Goal: Find contact information: Find contact information

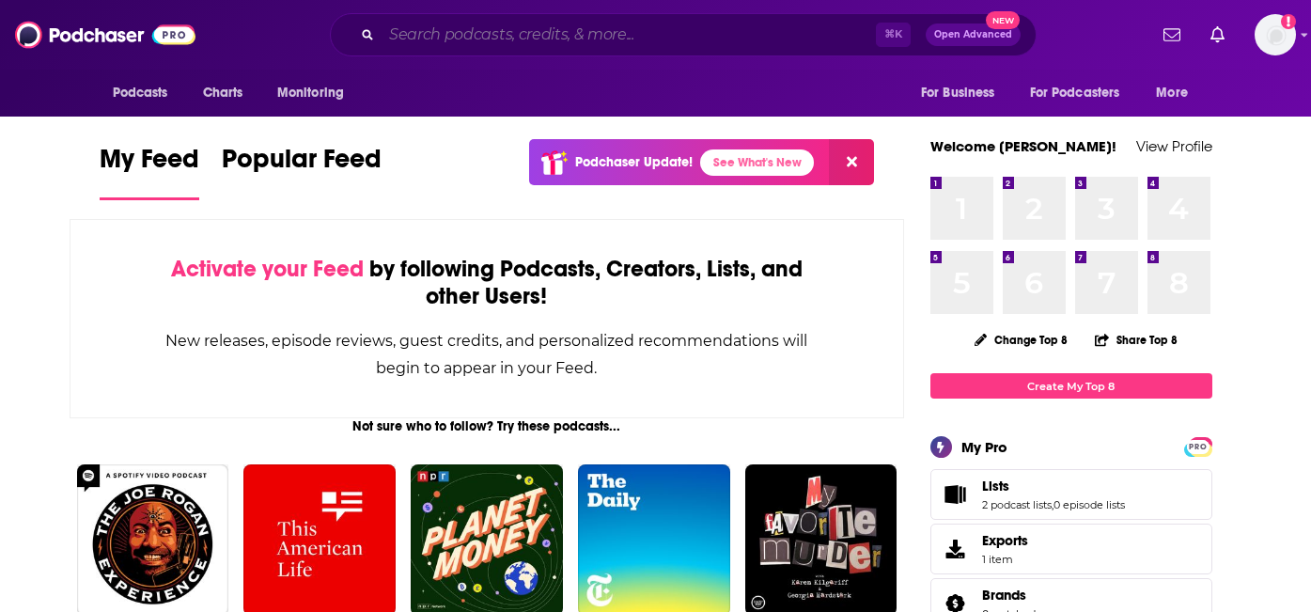
click at [625, 42] on input "Search podcasts, credits, & more..." at bounding box center [628, 35] width 494 height 30
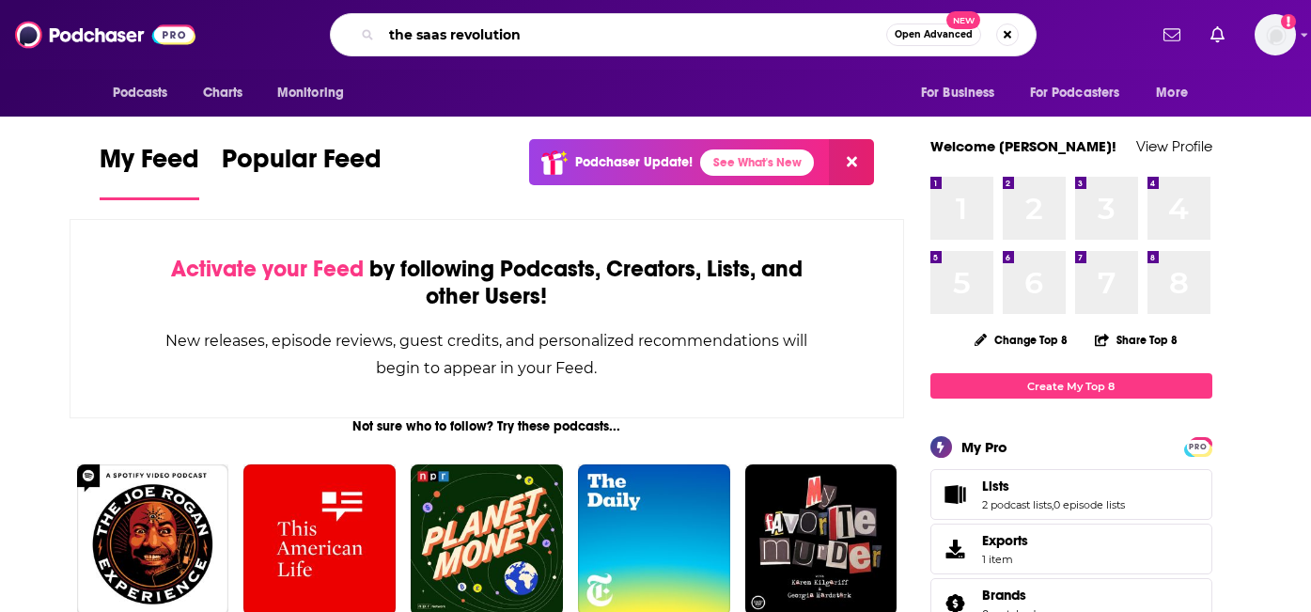
type input "the saas revolution"
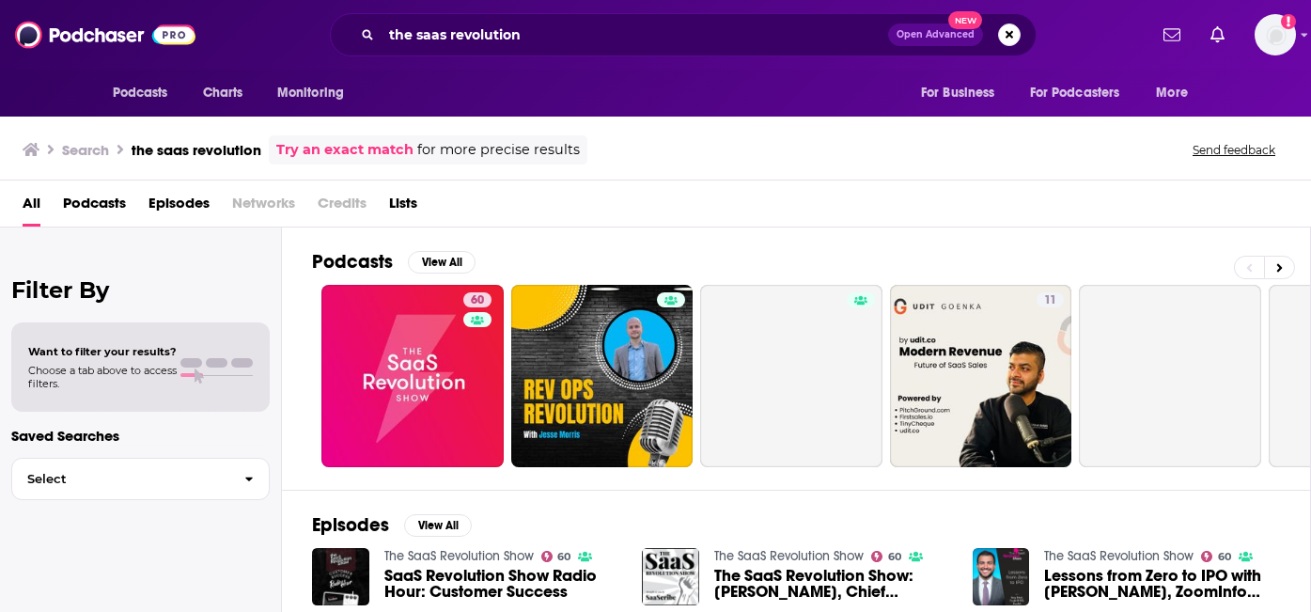
scroll to position [65, 0]
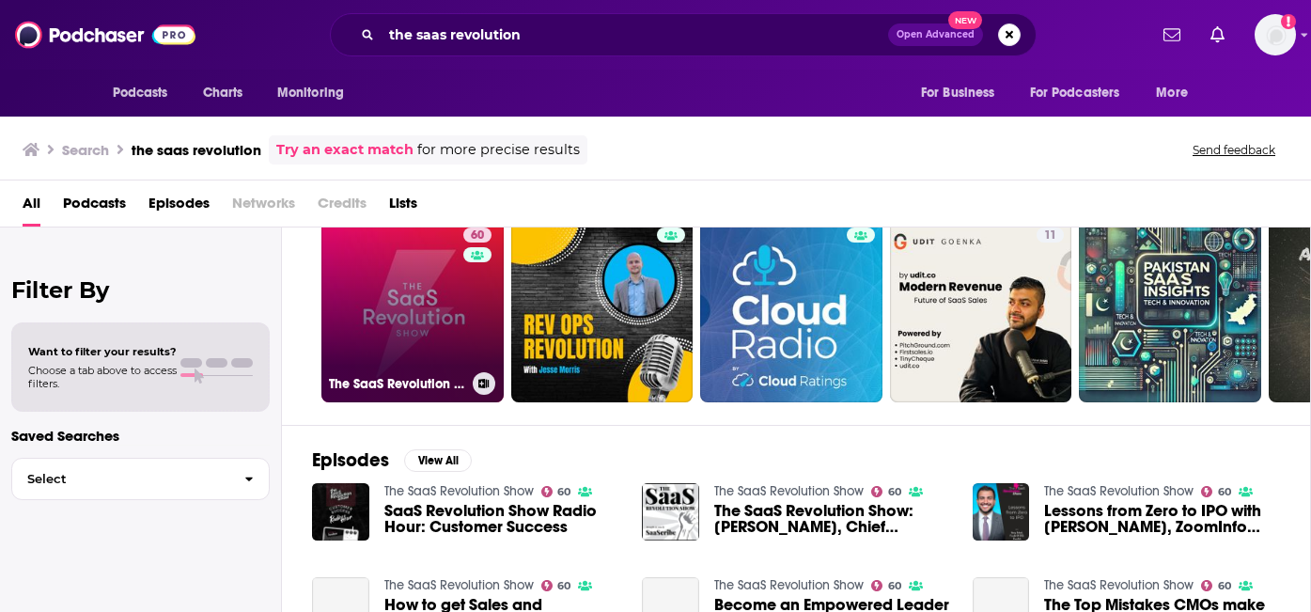
click at [415, 287] on link "60 The SaaS Revolution Show" at bounding box center [412, 311] width 182 height 182
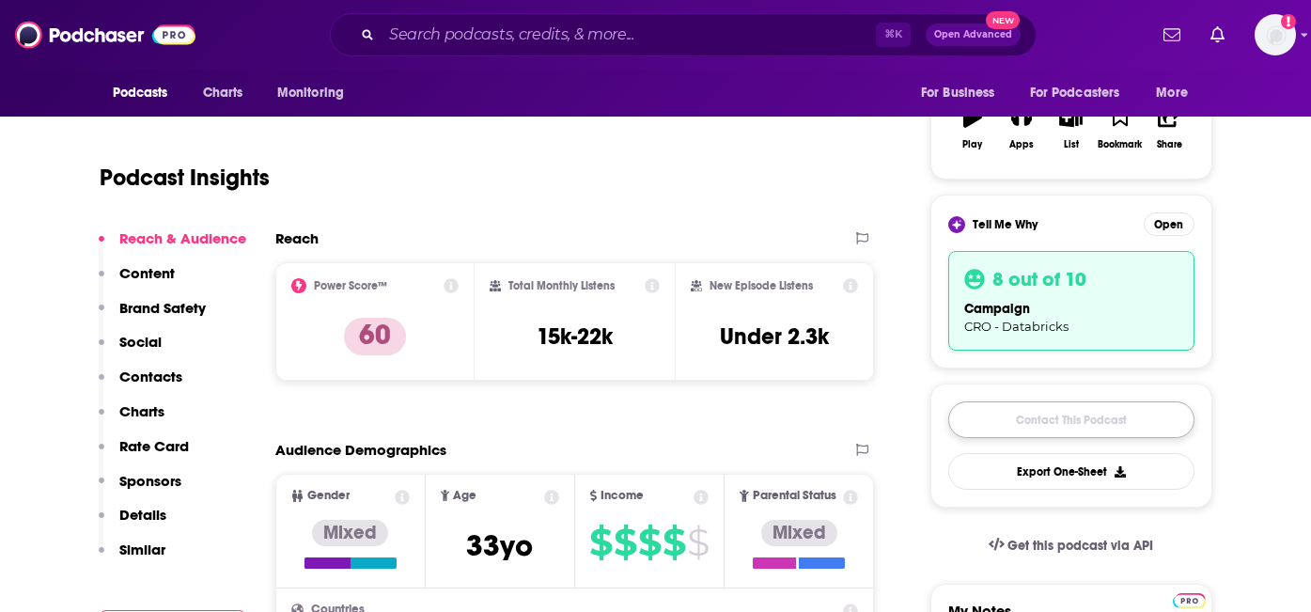
click at [1067, 424] on link "Contact This Podcast" at bounding box center [1071, 419] width 246 height 37
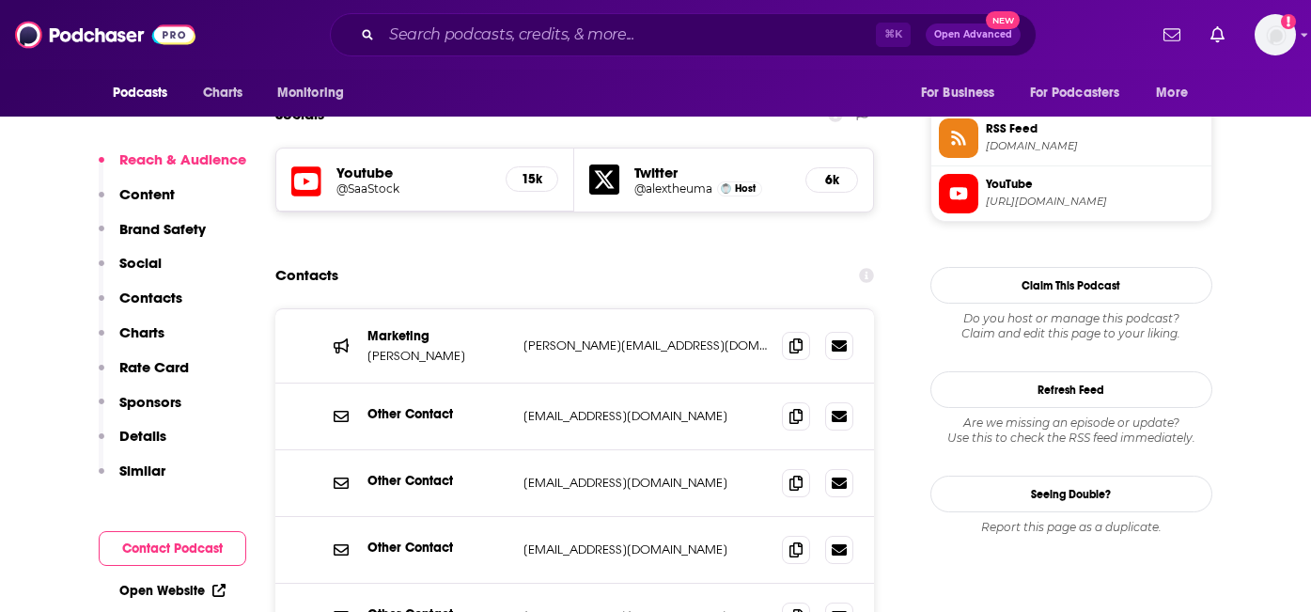
scroll to position [1852, 0]
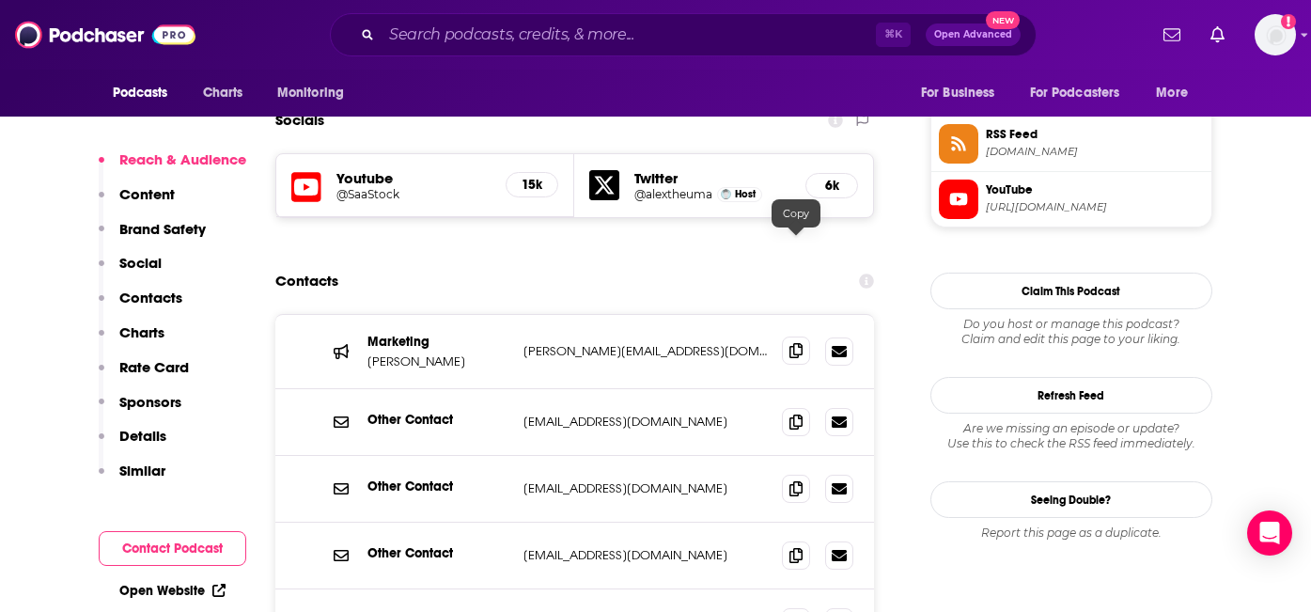
click at [797, 343] on icon at bounding box center [795, 350] width 13 height 15
click at [457, 34] on input "Search podcasts, credits, & more..." at bounding box center [628, 35] width 494 height 30
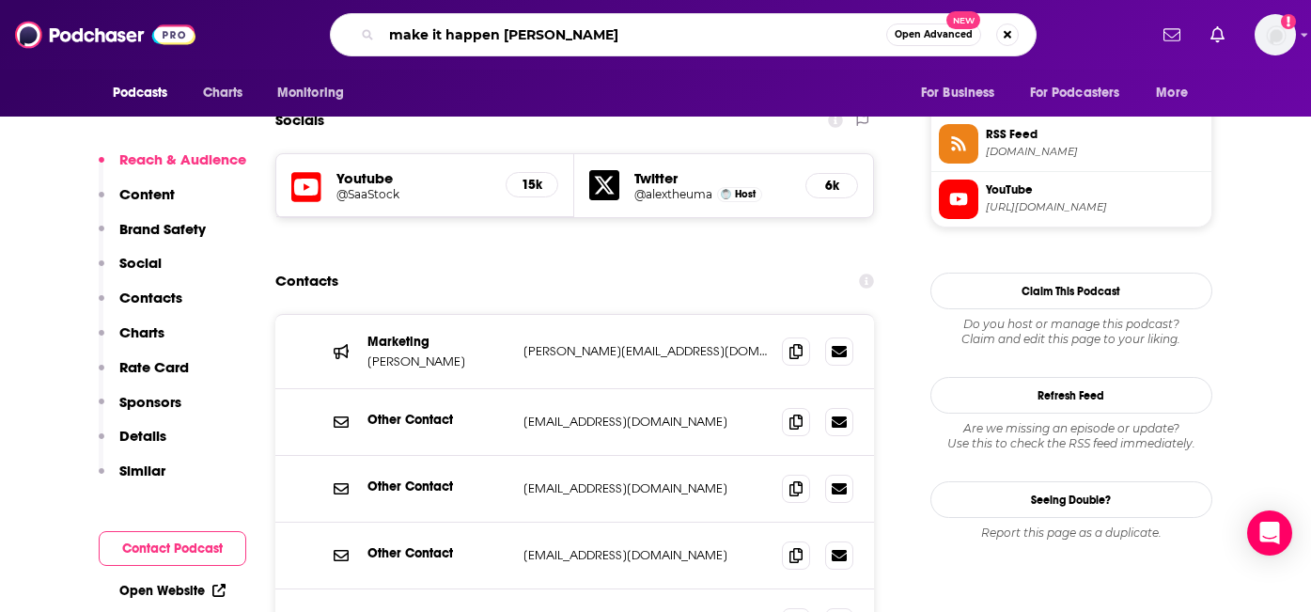
type input "make it happen [DATE]"
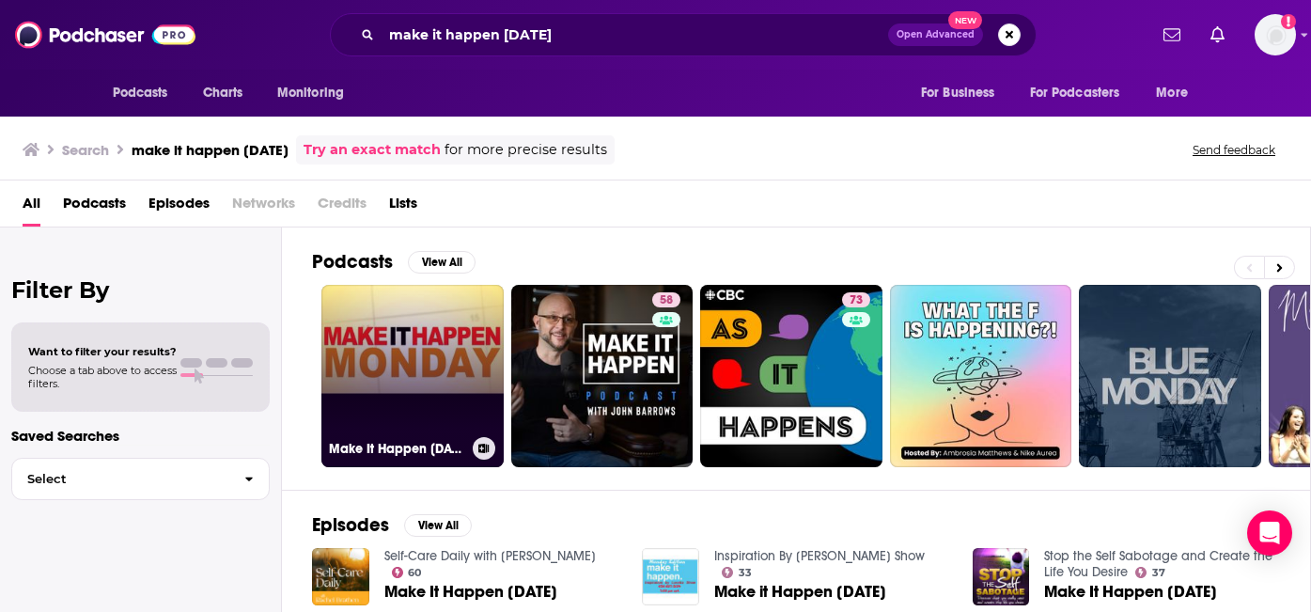
click at [472, 381] on link "Make It Happen [DATE]" at bounding box center [412, 376] width 182 height 182
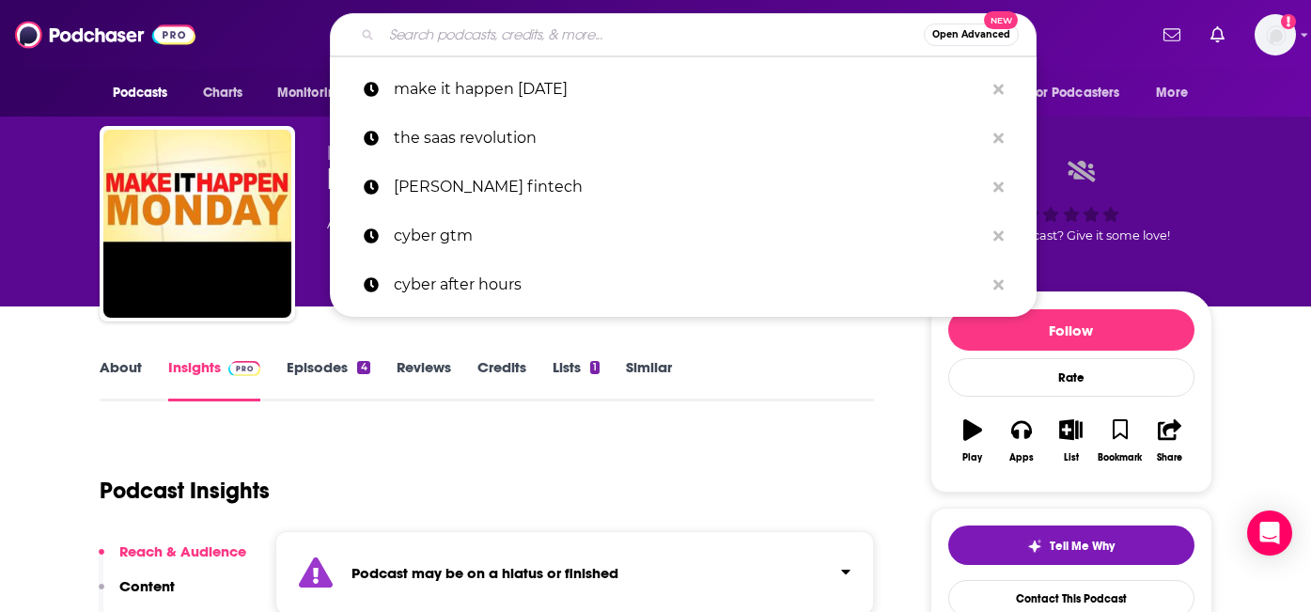
click at [423, 28] on input "Search podcasts, credits, & more..." at bounding box center [652, 35] width 542 height 30
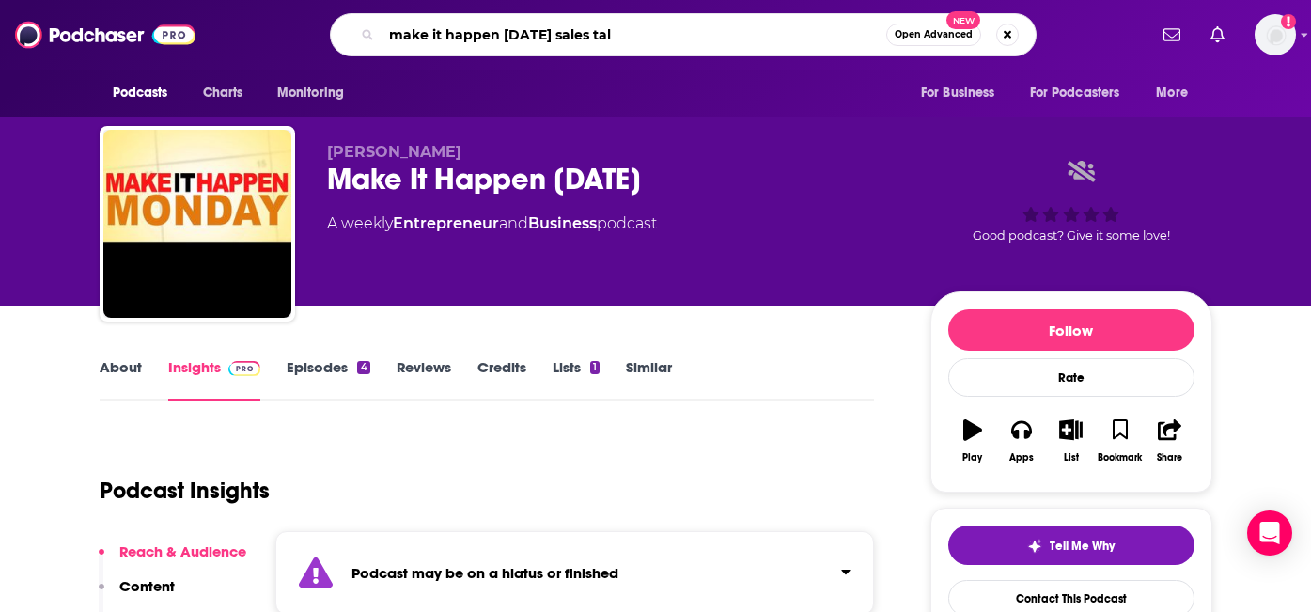
type input "make it happen [DATE] sales talk"
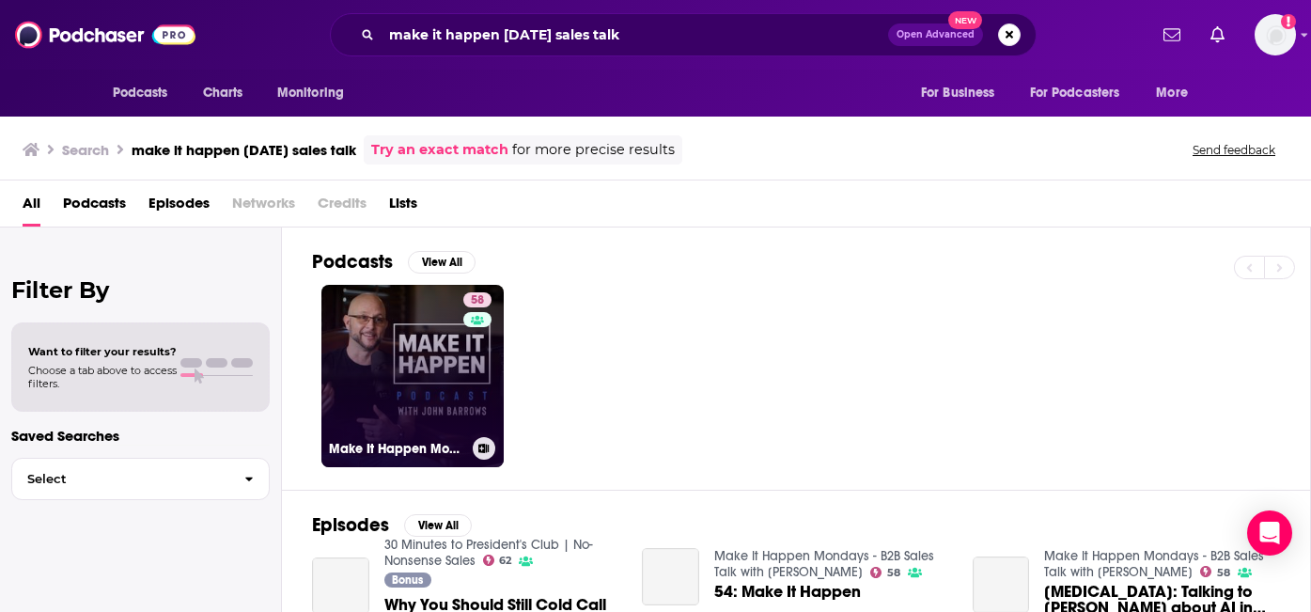
click at [419, 365] on link "58 Make It Happen Mondays - B2B Sales Talk with [PERSON_NAME]" at bounding box center [412, 376] width 182 height 182
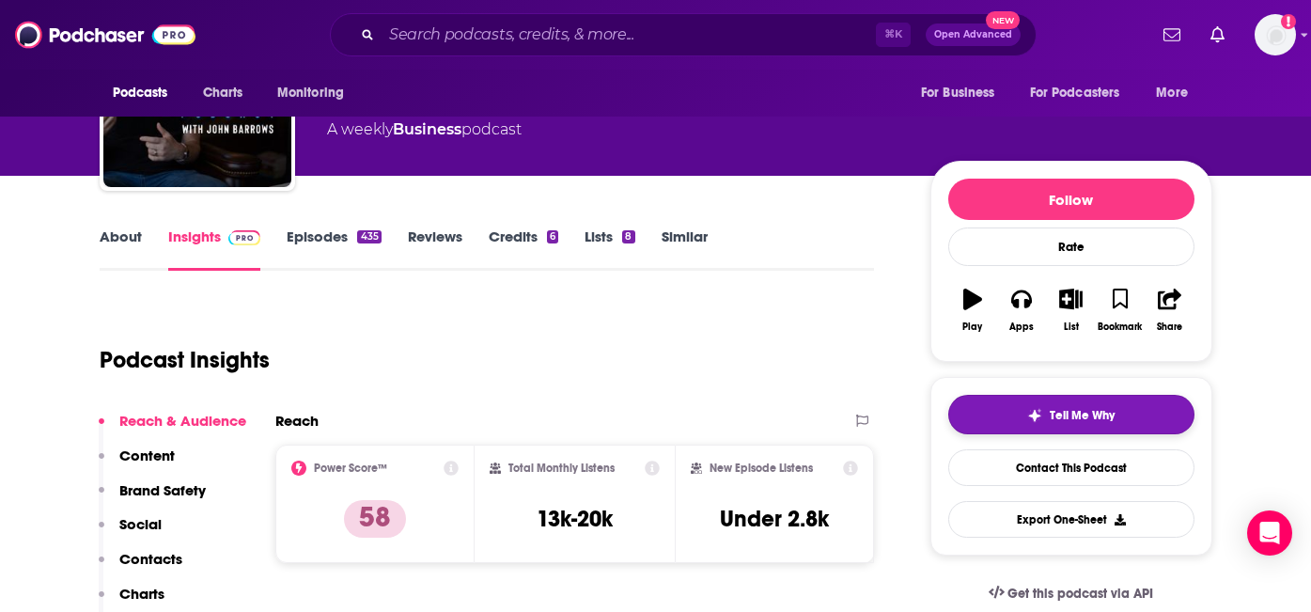
scroll to position [295, 0]
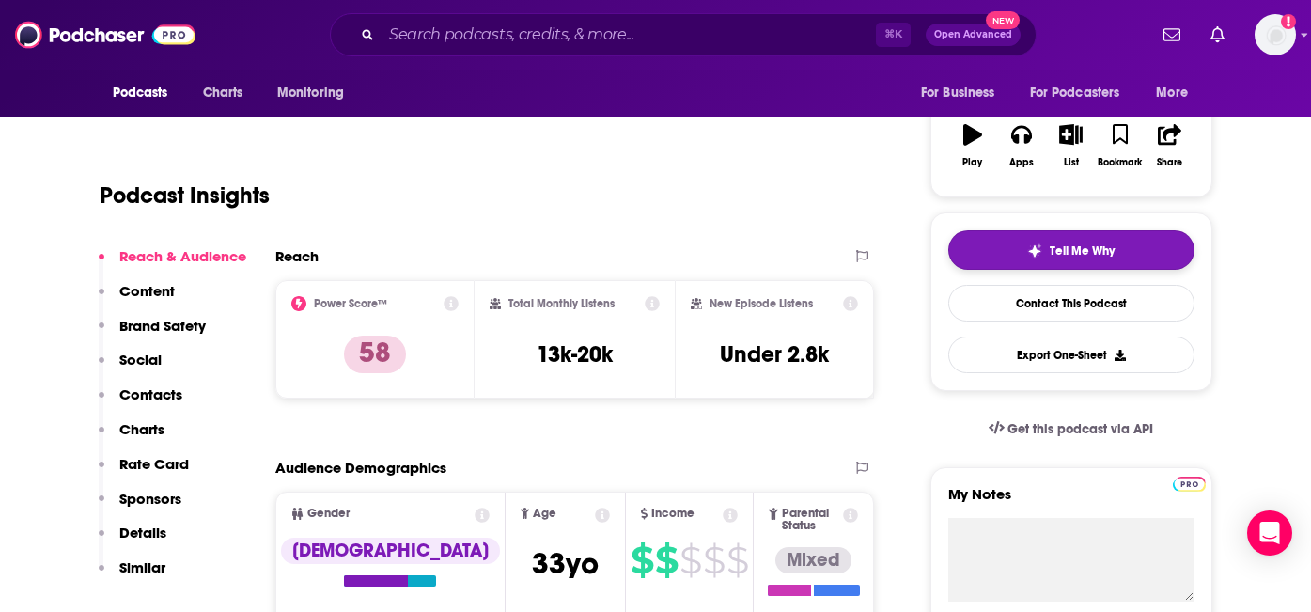
click at [1066, 248] on span "Tell Me Why" at bounding box center [1081, 250] width 65 height 15
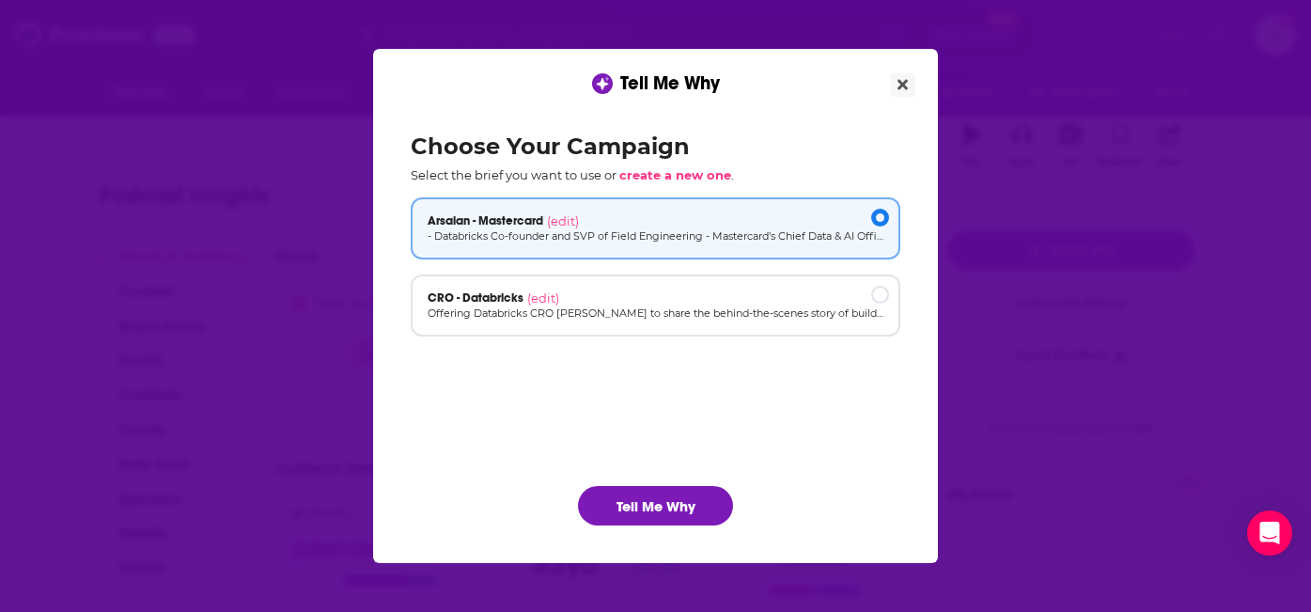
scroll to position [0, 0]
click at [671, 318] on p "Offering Databricks CRO [PERSON_NAME] to share the behind-the-scenes story of b…" at bounding box center [655, 313] width 456 height 16
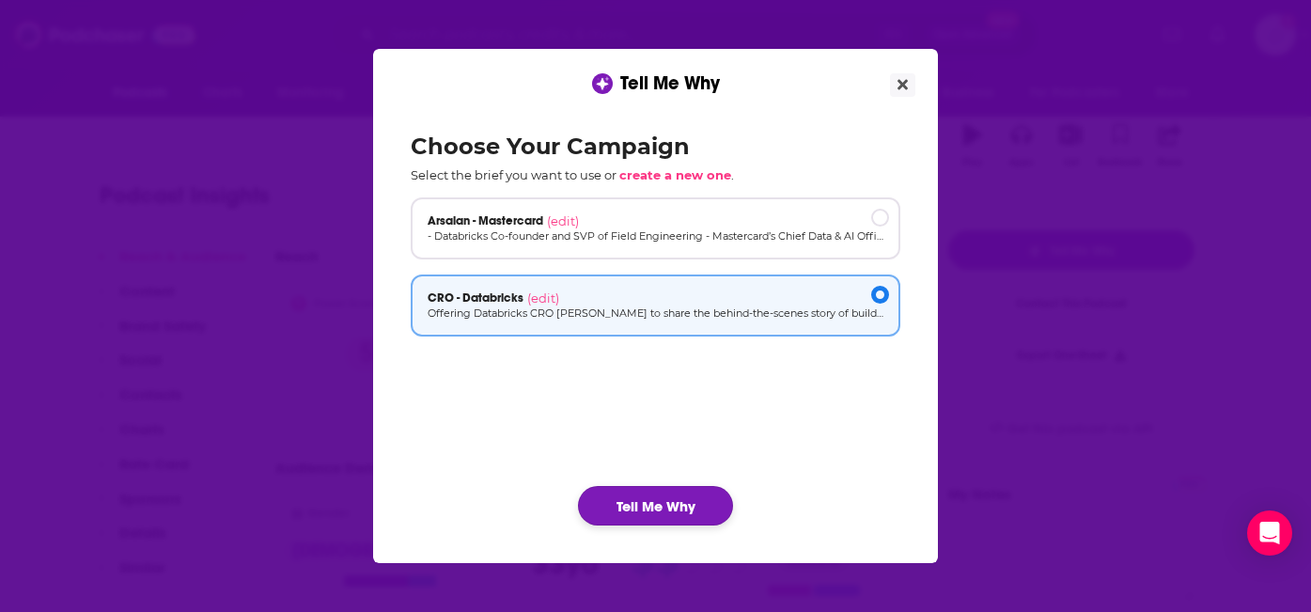
click at [656, 509] on button "Tell Me Why" at bounding box center [655, 505] width 155 height 39
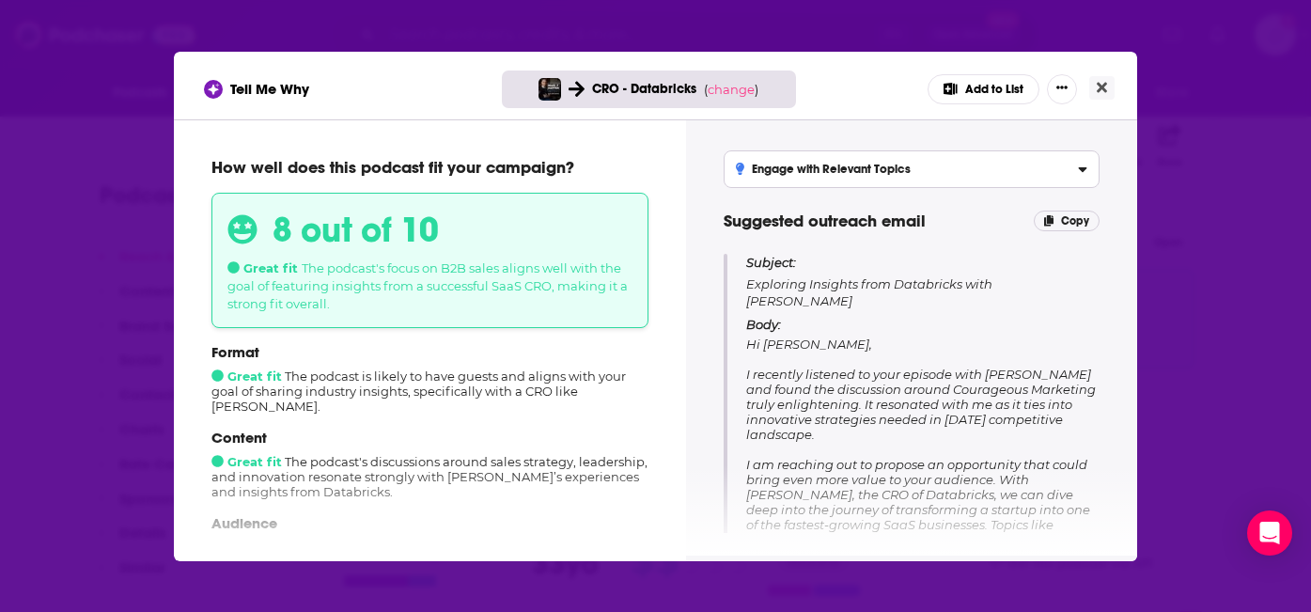
scroll to position [49, 0]
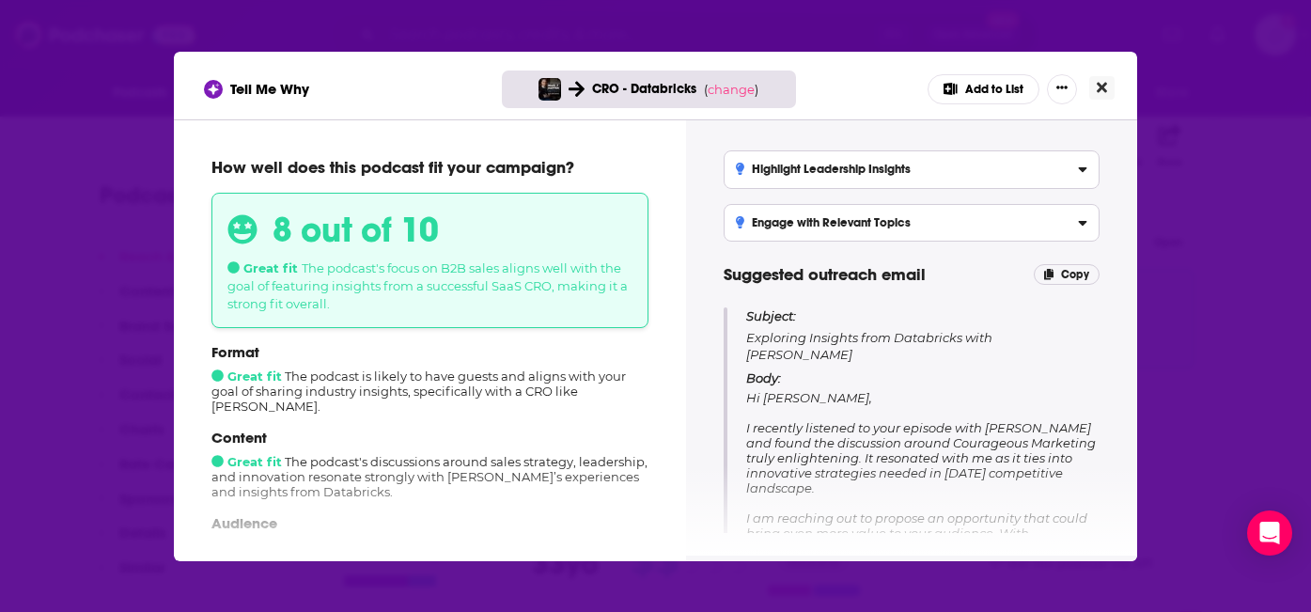
click at [1098, 87] on icon "Close" at bounding box center [1101, 87] width 10 height 10
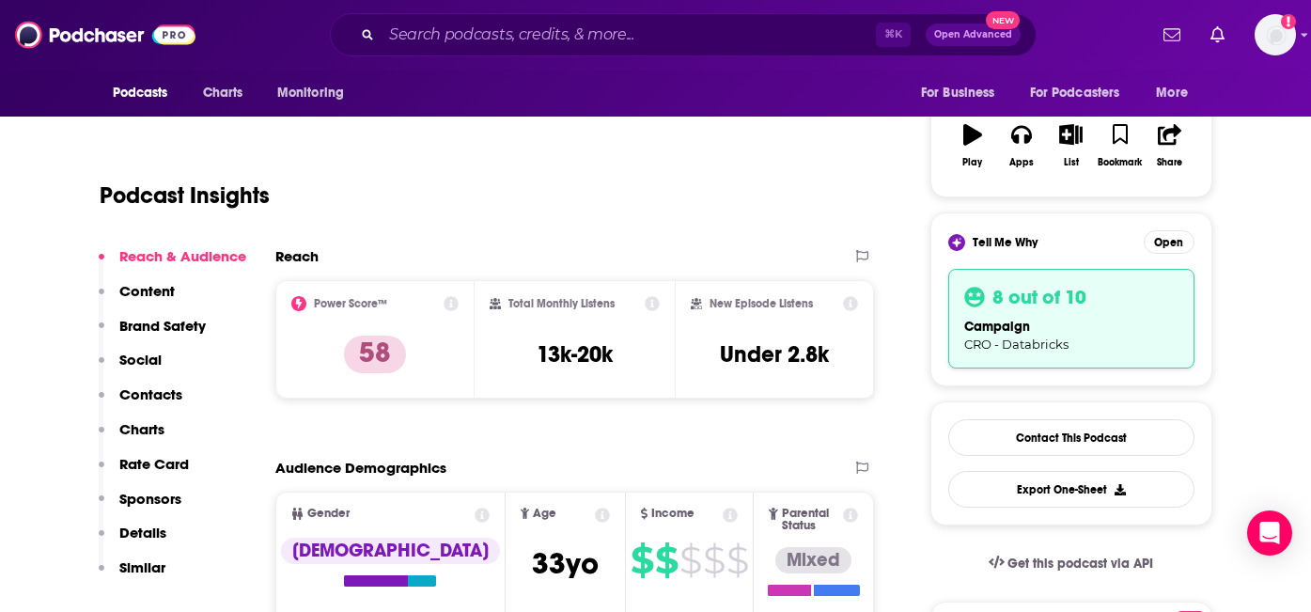
scroll to position [295, 0]
click at [1037, 421] on link "Contact This Podcast" at bounding box center [1071, 437] width 246 height 37
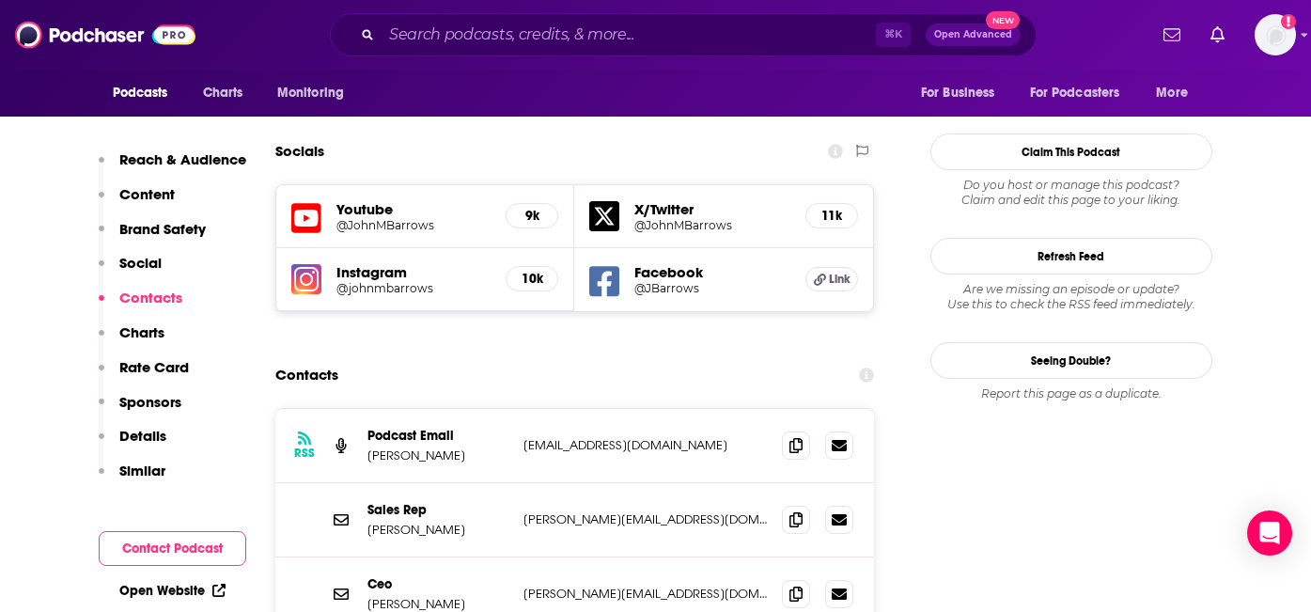
scroll to position [2208, 0]
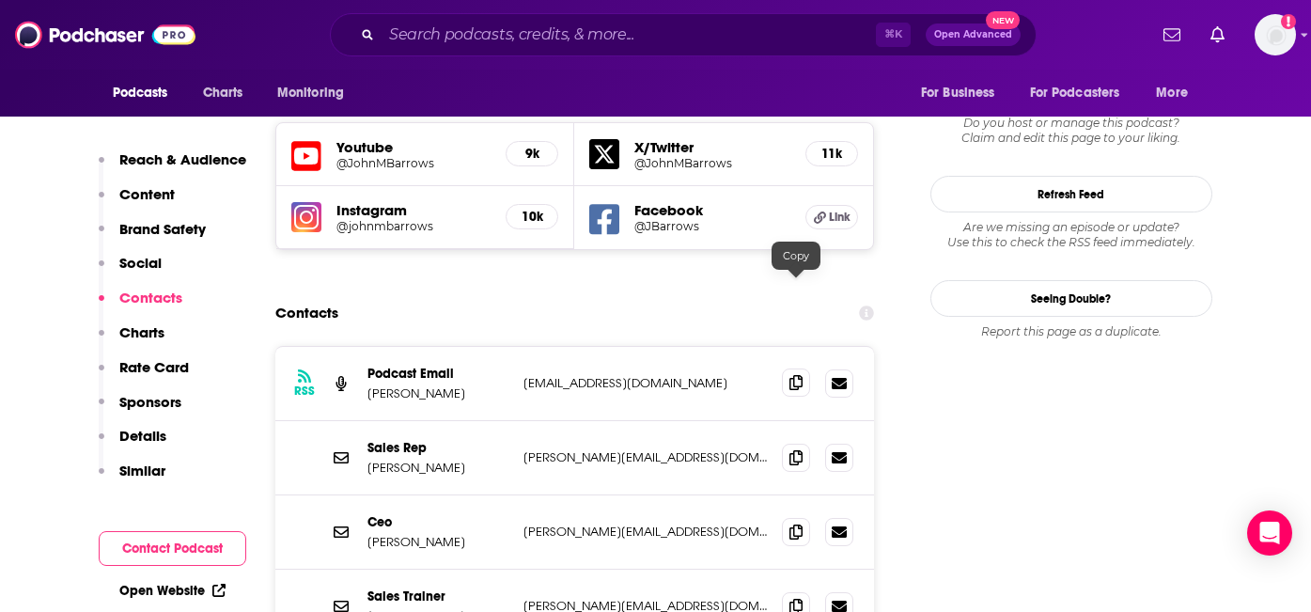
click at [789, 375] on icon at bounding box center [795, 382] width 13 height 15
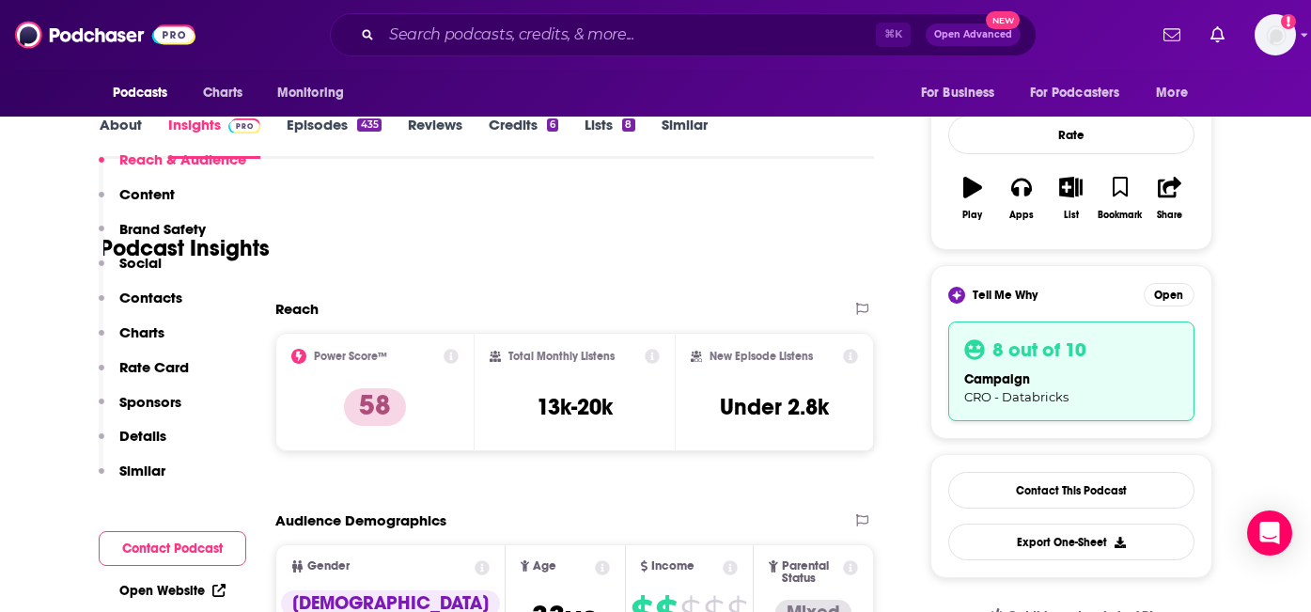
scroll to position [115, 0]
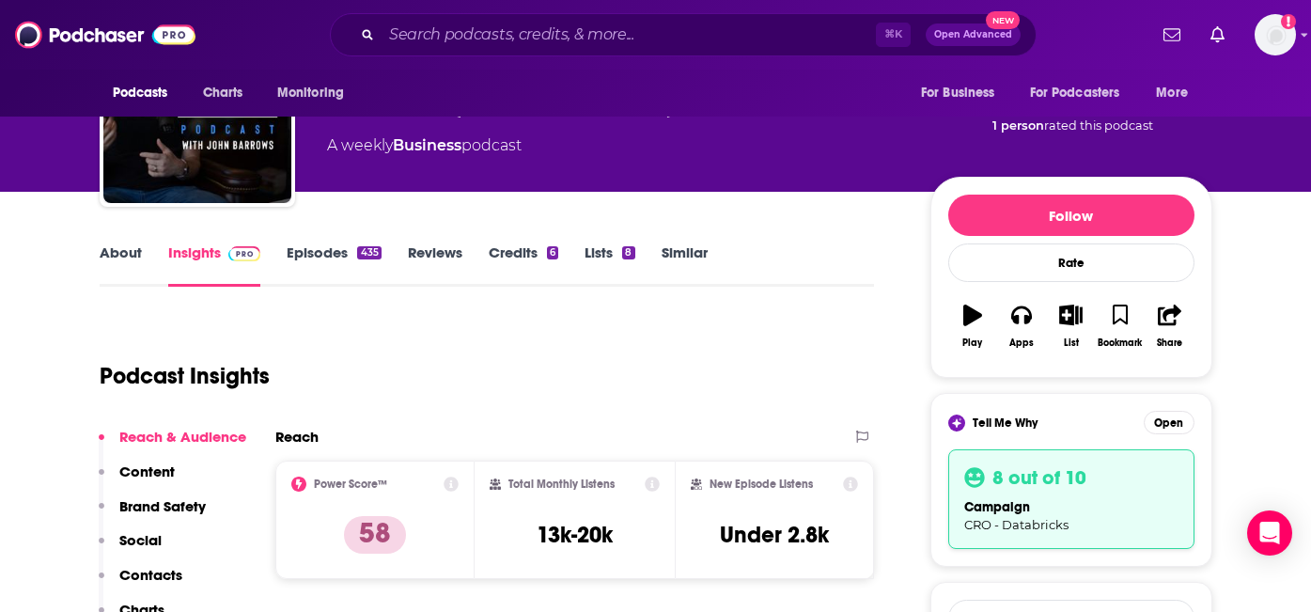
click at [354, 243] on link "Episodes 435" at bounding box center [334, 264] width 94 height 43
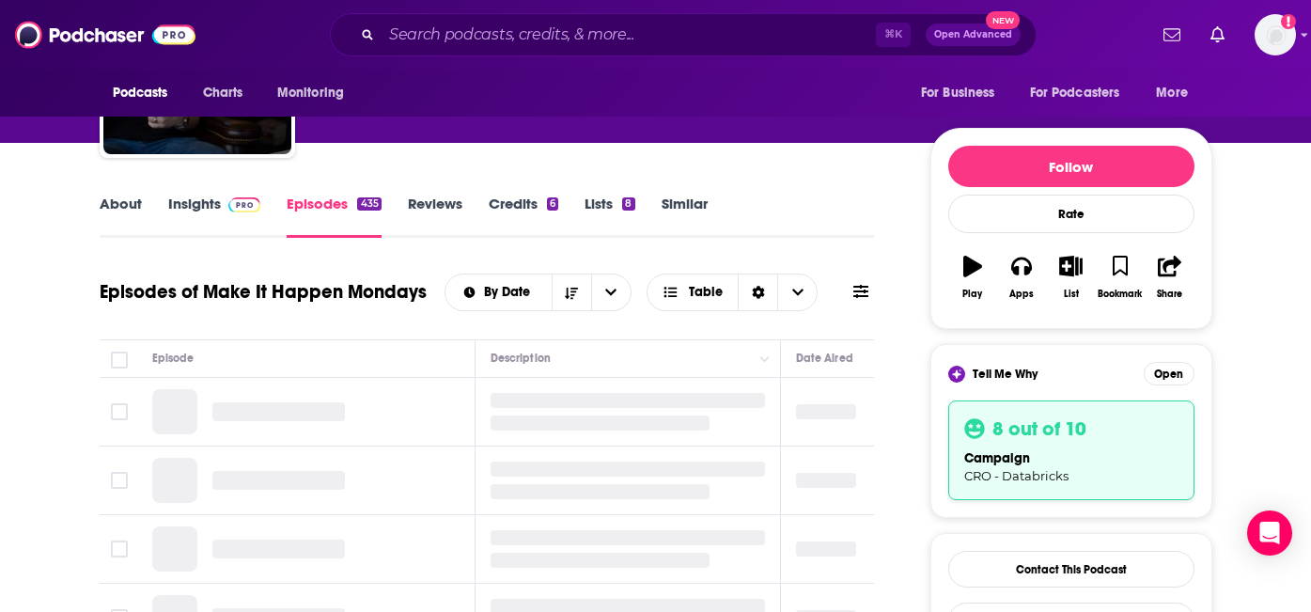
scroll to position [164, 0]
